Goal: Information Seeking & Learning: Learn about a topic

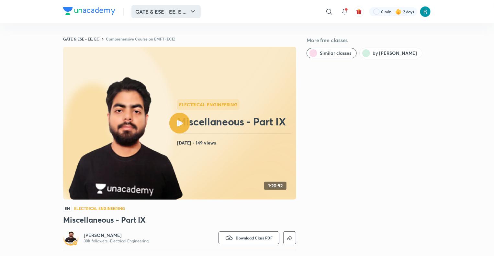
click at [160, 10] on button "GATE & ESE - EE, E ..." at bounding box center [165, 11] width 69 height 13
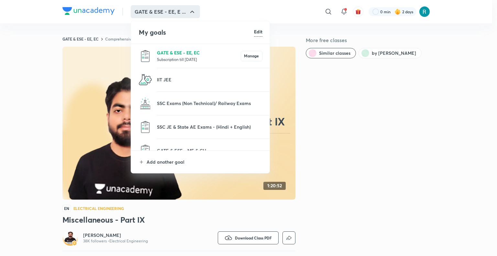
click at [166, 51] on p "GATE & ESE - EE, EC" at bounding box center [199, 52] width 84 height 7
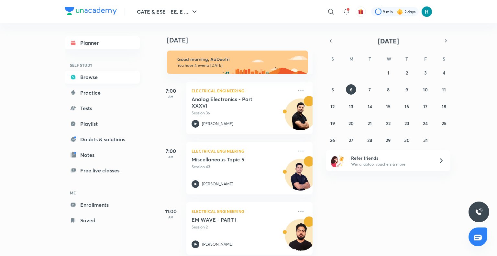
click at [106, 80] on link "Browse" at bounding box center [102, 77] width 75 height 13
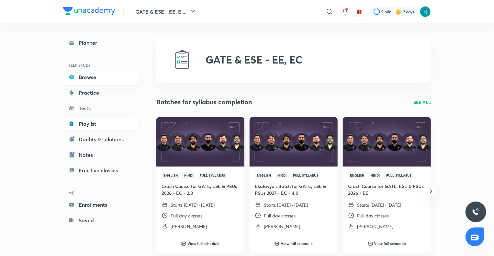
click at [93, 121] on link "Playlist" at bounding box center [100, 123] width 75 height 13
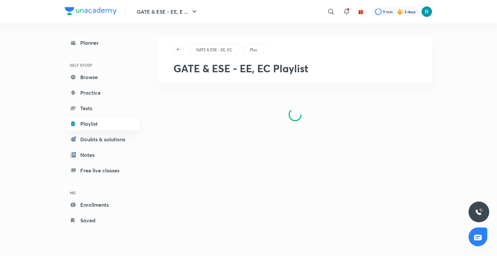
click at [96, 123] on link "Playlist" at bounding box center [102, 123] width 75 height 13
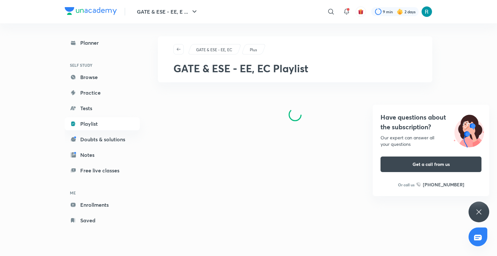
click at [478, 210] on icon at bounding box center [479, 212] width 8 height 8
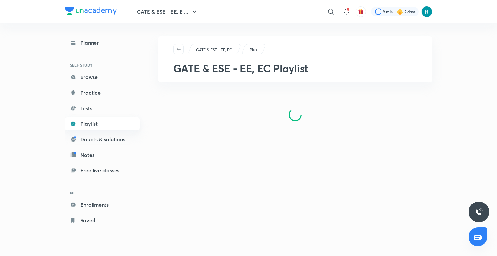
click at [84, 124] on link "Playlist" at bounding box center [102, 123] width 75 height 13
click at [91, 123] on link "Playlist" at bounding box center [102, 123] width 75 height 13
click at [91, 80] on link "Browse" at bounding box center [102, 77] width 75 height 13
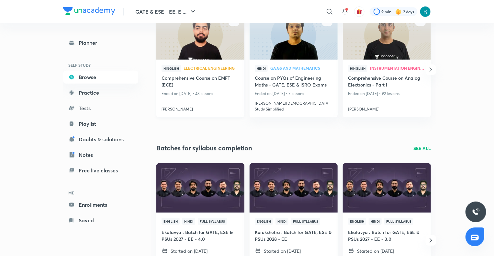
scroll to position [195, 0]
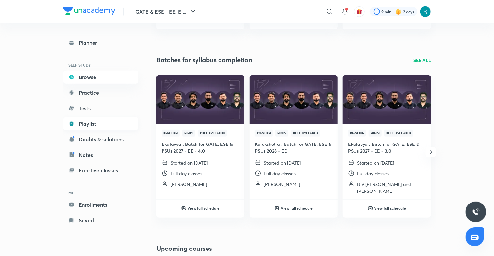
click at [99, 122] on link "Playlist" at bounding box center [100, 123] width 75 height 13
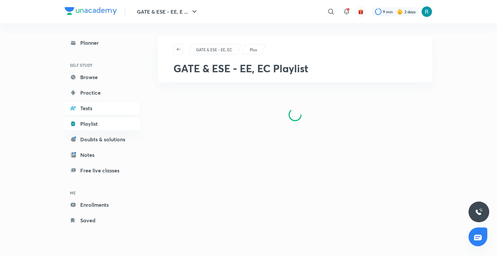
click at [94, 109] on link "Tests" at bounding box center [102, 108] width 75 height 13
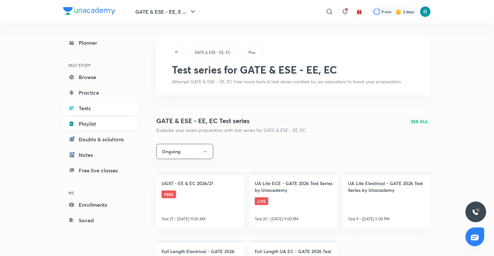
click at [89, 122] on link "Playlist" at bounding box center [100, 123] width 75 height 13
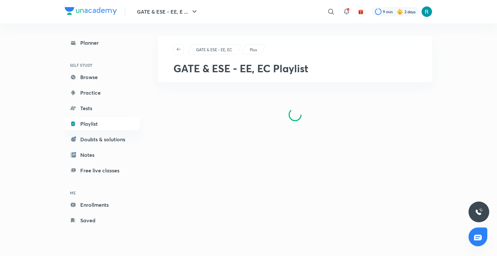
click at [89, 122] on link "Playlist" at bounding box center [102, 123] width 75 height 13
click at [93, 208] on link "Enrollments" at bounding box center [102, 204] width 75 height 13
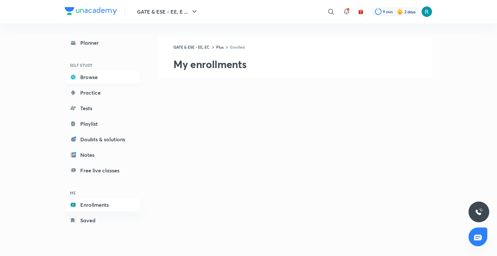
click at [91, 77] on link "Browse" at bounding box center [102, 77] width 75 height 13
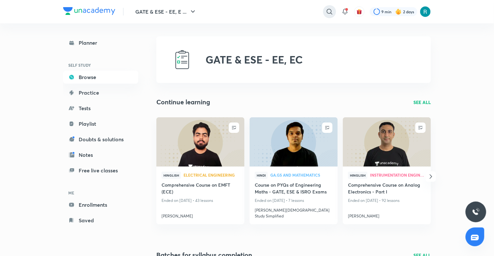
click at [330, 10] on icon at bounding box center [328, 11] width 5 height 5
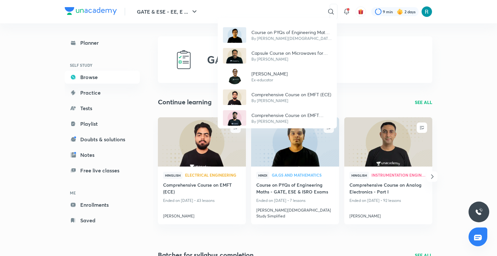
click at [272, 10] on div "Course on PYQs of Engineering Maths - GATE, ESE & ISRO Exams By [PERSON_NAME][D…" at bounding box center [248, 128] width 497 height 256
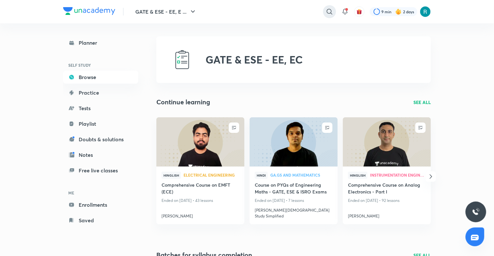
click at [326, 10] on icon at bounding box center [329, 12] width 8 height 8
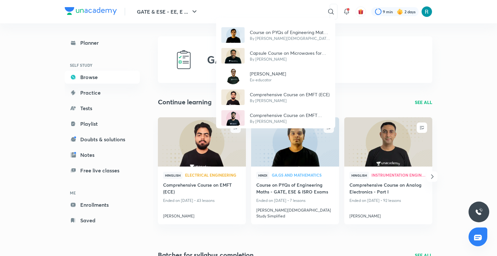
click at [254, 9] on div "Course on PYQs of Engineering Maths - GATE, ESE & ISRO Exams By [PERSON_NAME][D…" at bounding box center [248, 128] width 497 height 256
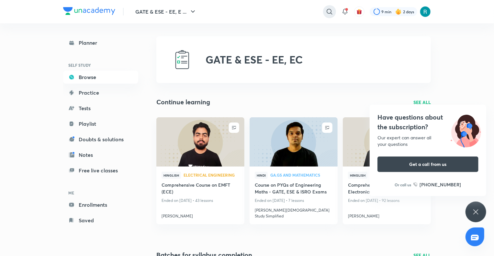
click at [329, 10] on icon at bounding box center [329, 12] width 8 height 8
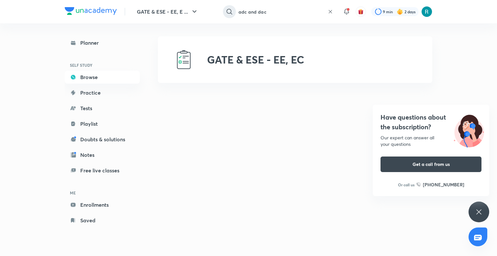
type input "adc and dac"
click at [94, 126] on link "Playlist" at bounding box center [102, 123] width 75 height 13
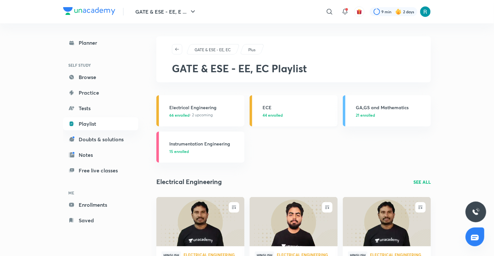
click at [290, 108] on h3 "ECE" at bounding box center [297, 107] width 71 height 7
click at [282, 111] on div "ECE 44 enrolled" at bounding box center [297, 111] width 71 height 14
click at [289, 117] on p "44 enrolled" at bounding box center [297, 115] width 71 height 6
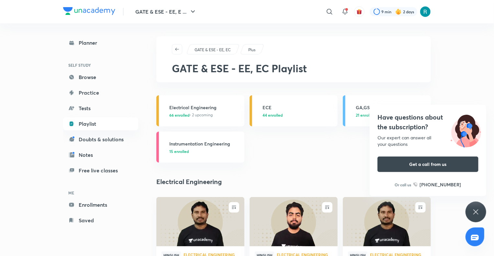
click at [476, 211] on icon at bounding box center [475, 211] width 5 height 5
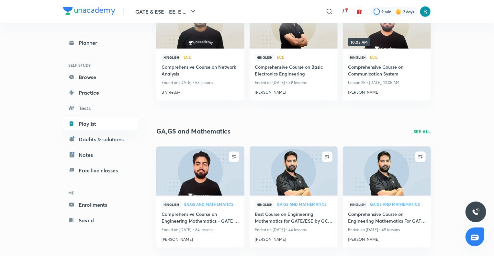
scroll to position [295, 0]
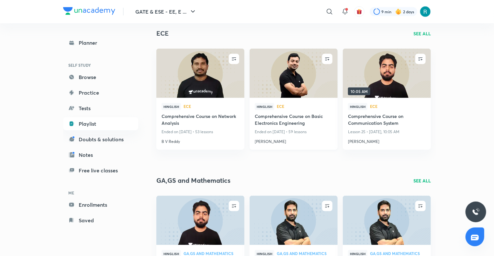
click at [297, 82] on img at bounding box center [293, 73] width 90 height 50
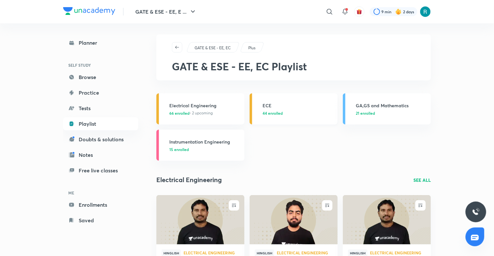
scroll to position [0, 0]
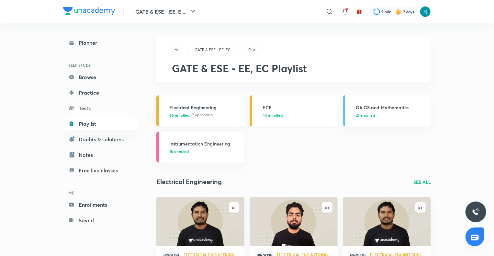
click at [280, 104] on h3 "ECE" at bounding box center [297, 107] width 71 height 7
